Goal: Information Seeking & Learning: Find specific fact

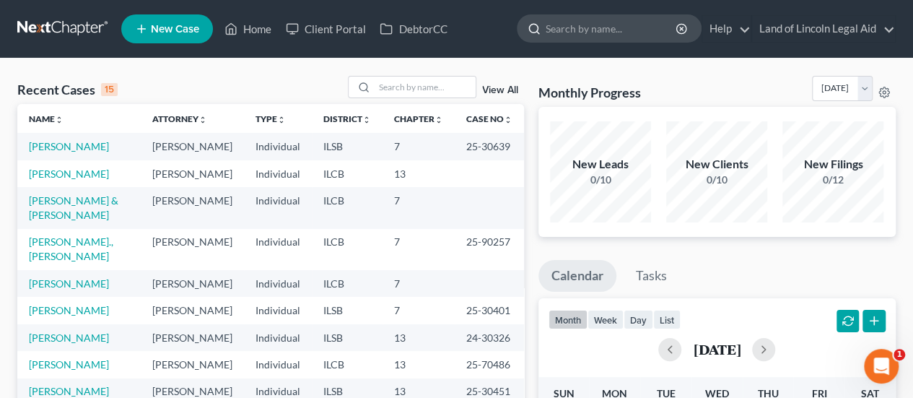
click at [585, 32] on input "search" at bounding box center [612, 28] width 132 height 27
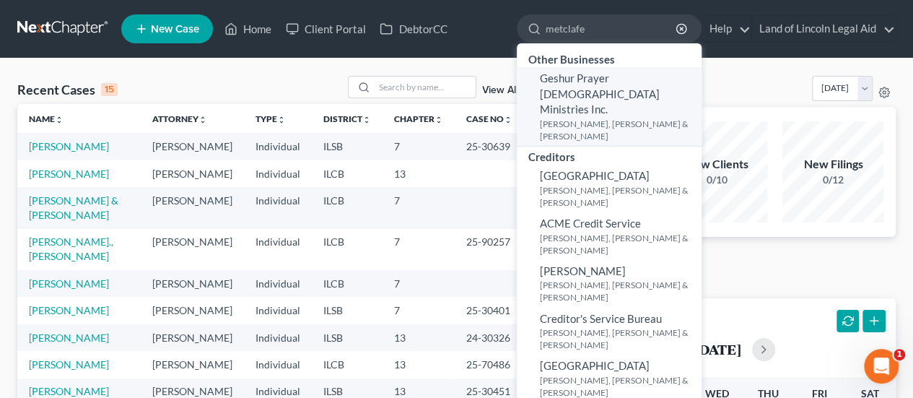
type input "metclafe"
click at [585, 93] on span "Geshur Prayer [DEMOGRAPHIC_DATA] Ministries Inc." at bounding box center [600, 93] width 120 height 44
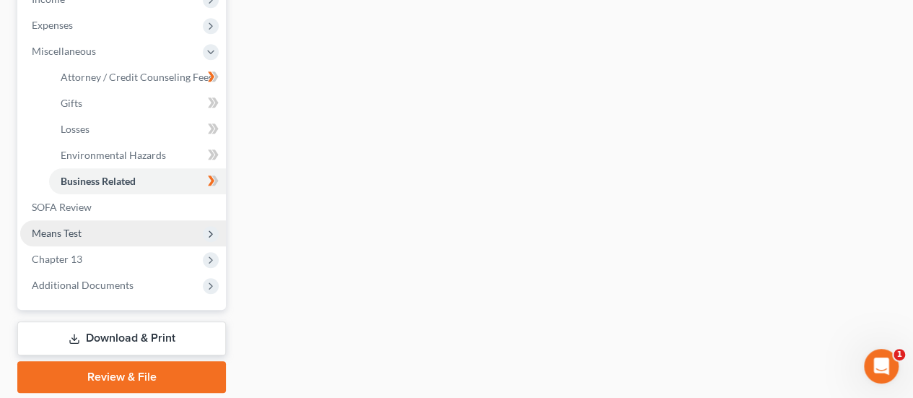
scroll to position [505, 0]
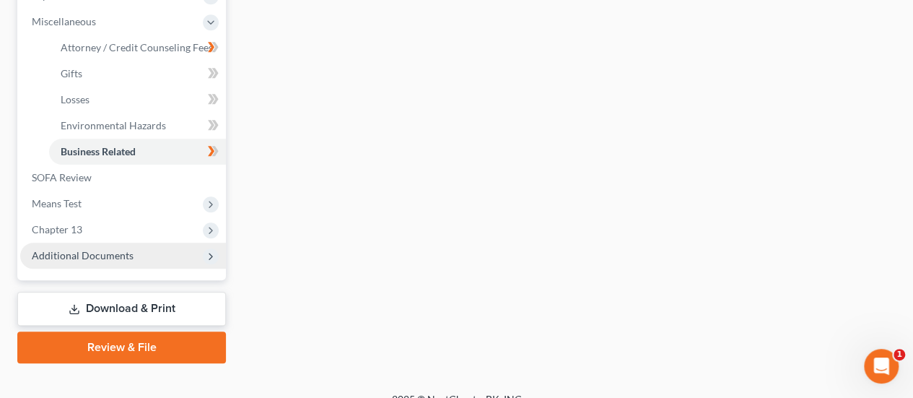
click at [85, 261] on span "Additional Documents" at bounding box center [123, 256] width 206 height 26
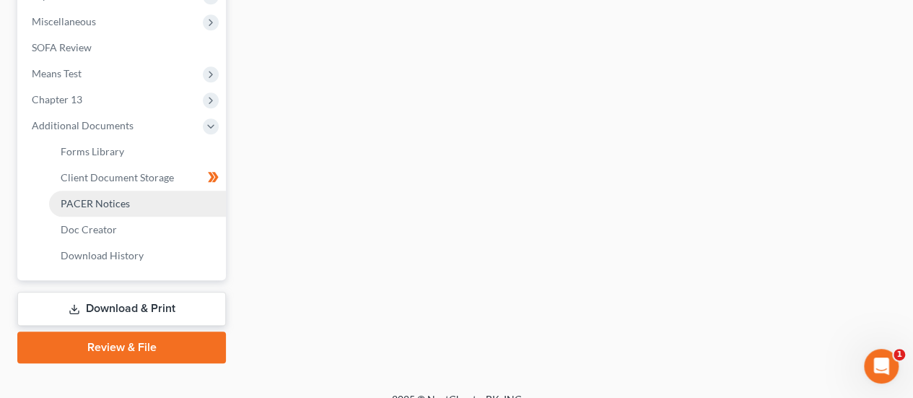
click at [96, 201] on span "PACER Notices" at bounding box center [95, 203] width 69 height 12
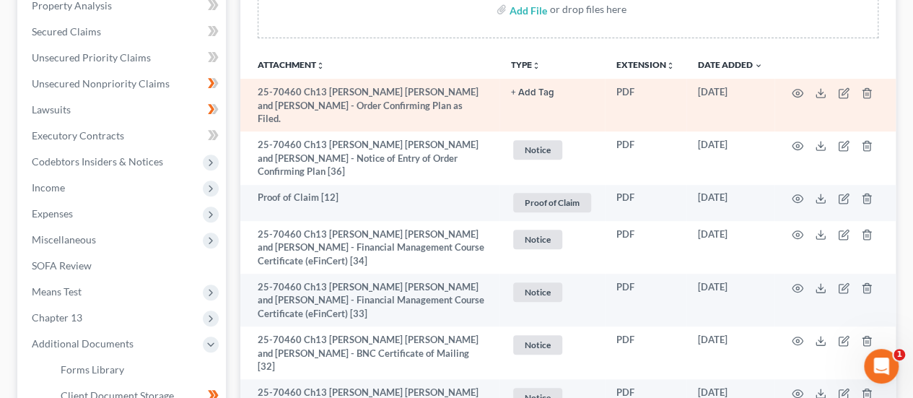
scroll to position [289, 0]
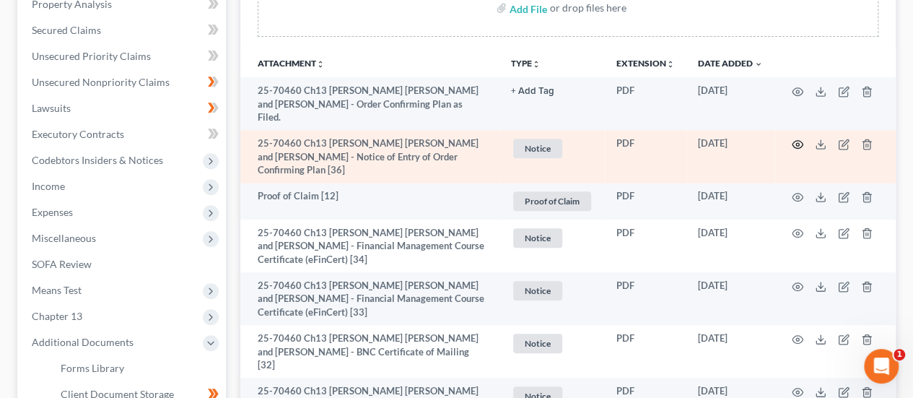
click at [797, 143] on circle "button" at bounding box center [797, 144] width 3 height 3
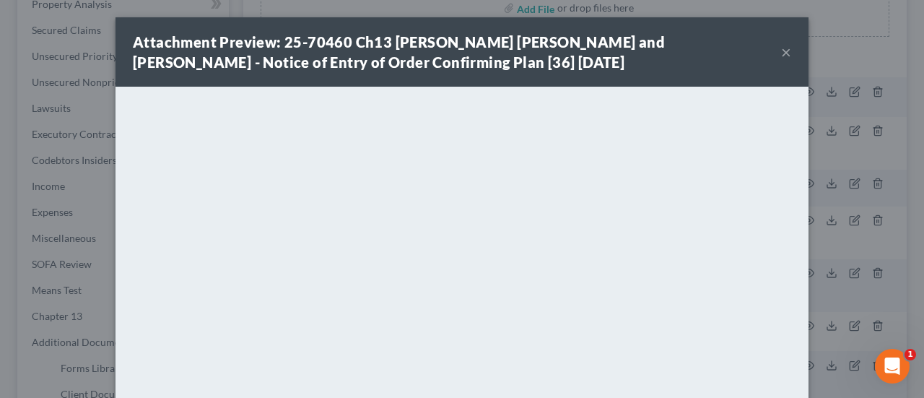
click at [781, 53] on button "×" at bounding box center [786, 51] width 10 height 17
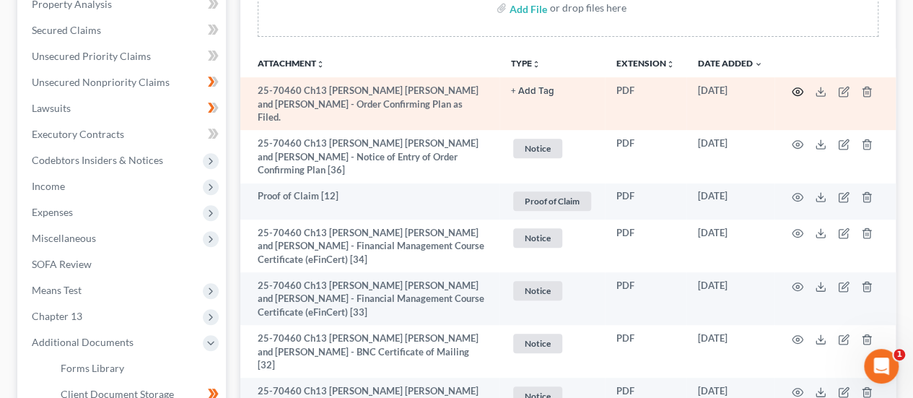
click at [797, 87] on icon "button" at bounding box center [798, 92] width 12 height 12
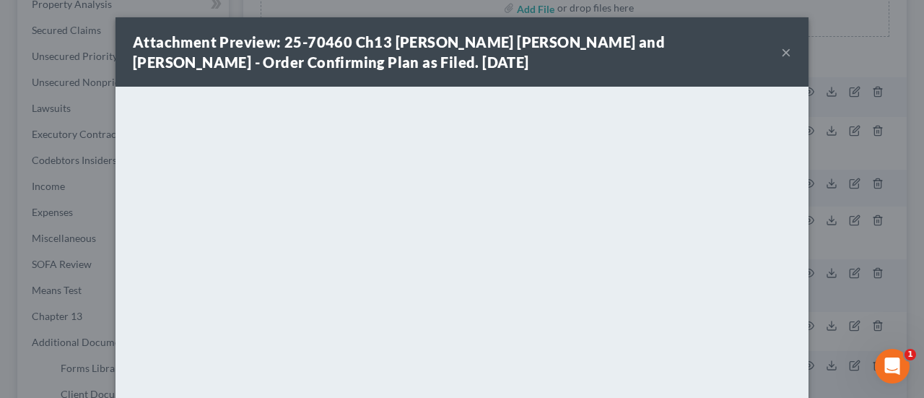
click at [782, 52] on button "×" at bounding box center [786, 51] width 10 height 17
